Goal: Information Seeking & Learning: Learn about a topic

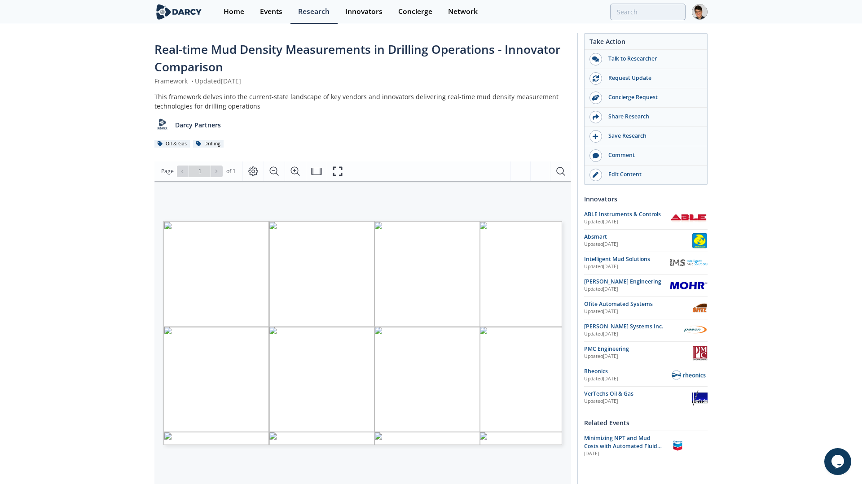
drag, startPoint x: 546, startPoint y: 320, endPoint x: 431, endPoint y: 318, distance: 114.9
click at [431, 233] on span "VENDORS PRODUCT MAX DENSITY RHEOLOGY CLOSED LOOP KEY TECHNOLOGIES [PERSON_NAME]…" at bounding box center [347, 227] width 368 height 12
drag, startPoint x: 544, startPoint y: 320, endPoint x: 497, endPoint y: 317, distance: 47.2
click at [497, 233] on span "VENDORS PRODUCT MAX DENSITY RHEOLOGY CLOSED LOOP KEY TECHNOLOGIES [PERSON_NAME]…" at bounding box center [347, 227] width 368 height 12
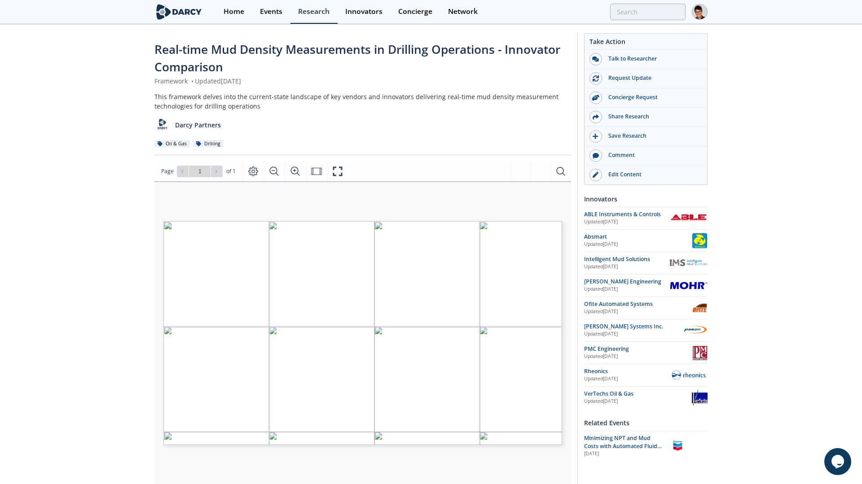
drag, startPoint x: 423, startPoint y: 319, endPoint x: 542, endPoint y: 319, distance: 119.4
click at [532, 233] on span "VENDORS PRODUCT MAX DENSITY RHEOLOGY CLOSED LOOP KEY TECHNOLOGIES [PERSON_NAME]…" at bounding box center [347, 227] width 368 height 12
click at [300, 172] on icon "Zoom In" at bounding box center [295, 171] width 11 height 11
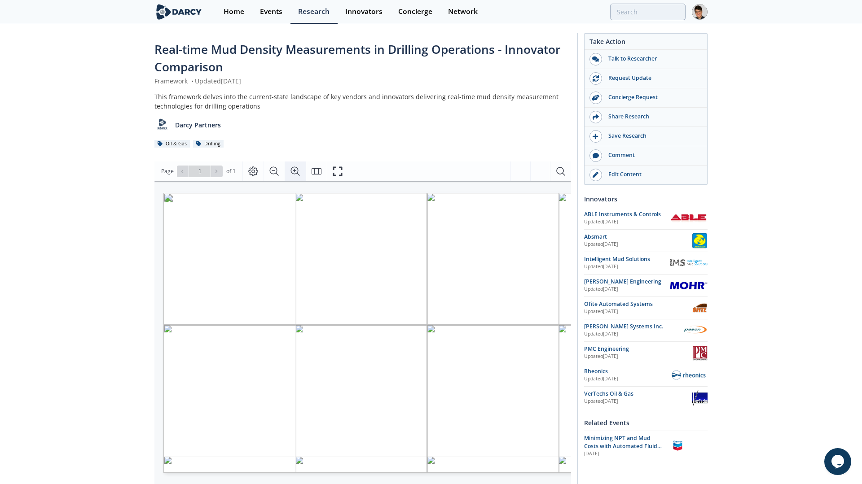
scroll to position [0, 50]
click at [300, 172] on icon "Zoom In" at bounding box center [295, 171] width 11 height 11
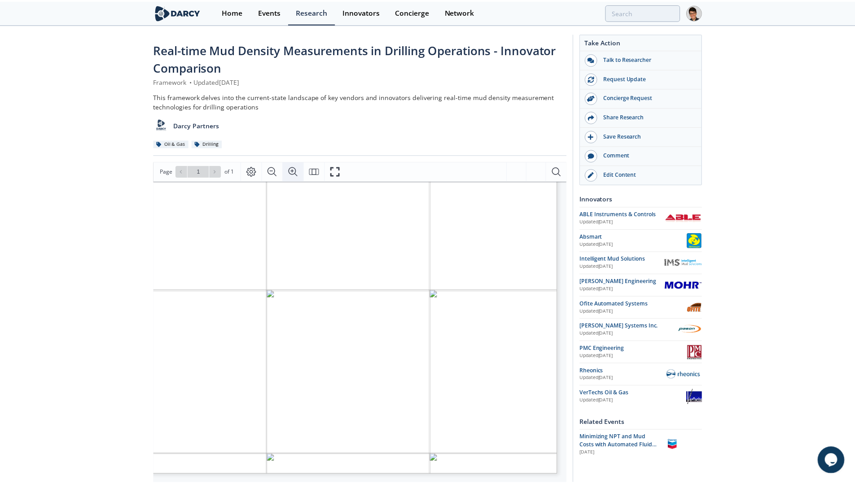
scroll to position [68, 231]
drag, startPoint x: 524, startPoint y: 276, endPoint x: 325, endPoint y: 269, distance: 199.0
drag, startPoint x: 337, startPoint y: 268, endPoint x: 469, endPoint y: 273, distance: 132.1
click at [469, 144] on span "VENDORS PRODUCT MAX DENSITY RHEOLOGY CLOSED LOOP KEY TECHNOLOGIES [PERSON_NAME]…" at bounding box center [389, 135] width 900 height 18
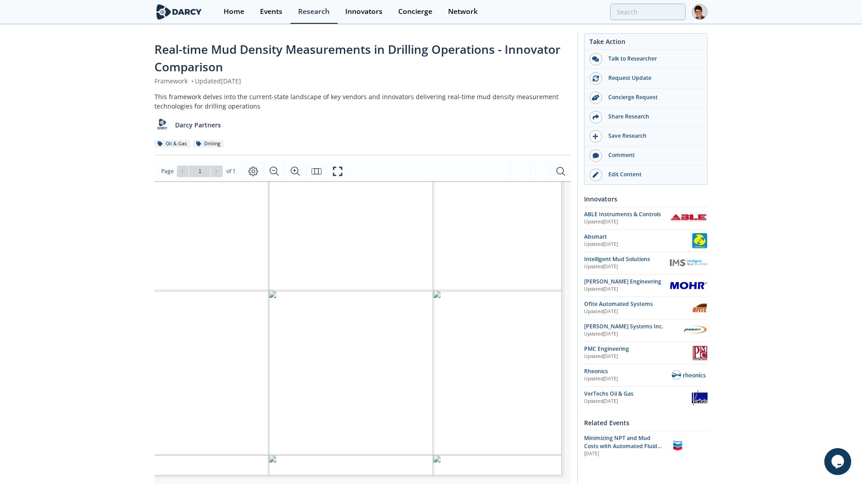
drag, startPoint x: 534, startPoint y: 298, endPoint x: 349, endPoint y: 286, distance: 185.3
click at [350, 144] on span "VENDORS PRODUCT MAX DENSITY RHEOLOGY CLOSED LOOP KEY TECHNOLOGIES [PERSON_NAME]…" at bounding box center [389, 135] width 900 height 18
drag, startPoint x: 339, startPoint y: 275, endPoint x: 343, endPoint y: 266, distance: 10.3
